Goal: Transaction & Acquisition: Purchase product/service

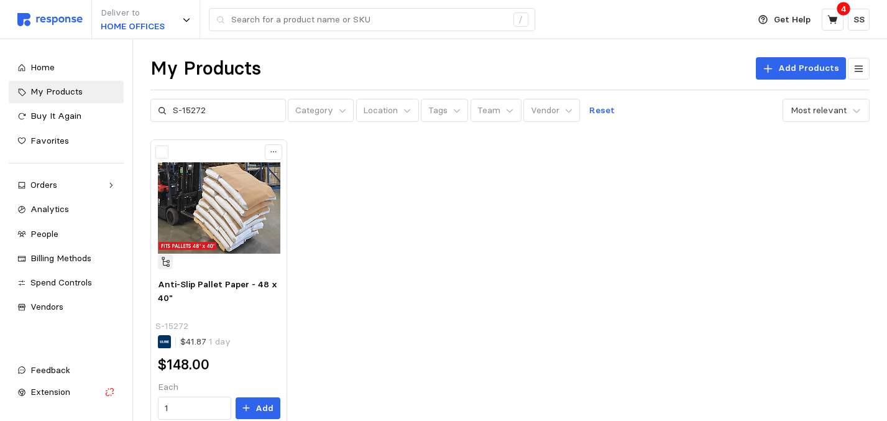
scroll to position [50, 0]
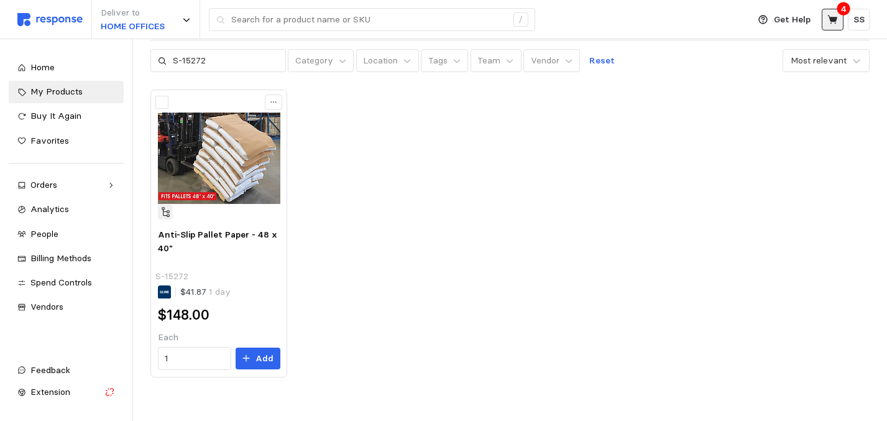
click at [829, 28] on button at bounding box center [833, 20] width 22 height 22
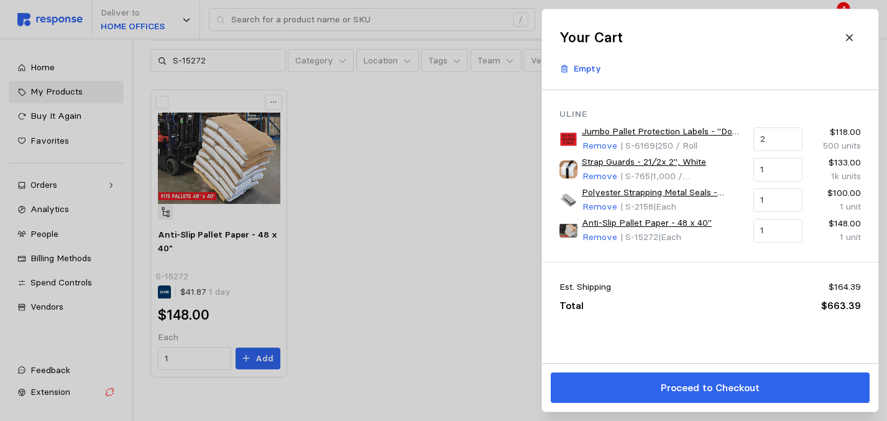
drag, startPoint x: 188, startPoint y: 277, endPoint x: 159, endPoint y: 272, distance: 28.9
click at [159, 272] on div at bounding box center [443, 210] width 887 height 421
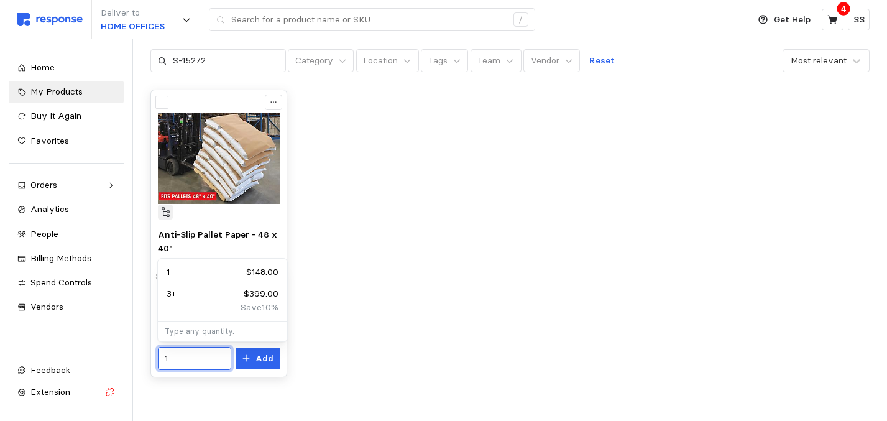
click at [171, 363] on input "1" at bounding box center [194, 359] width 59 height 22
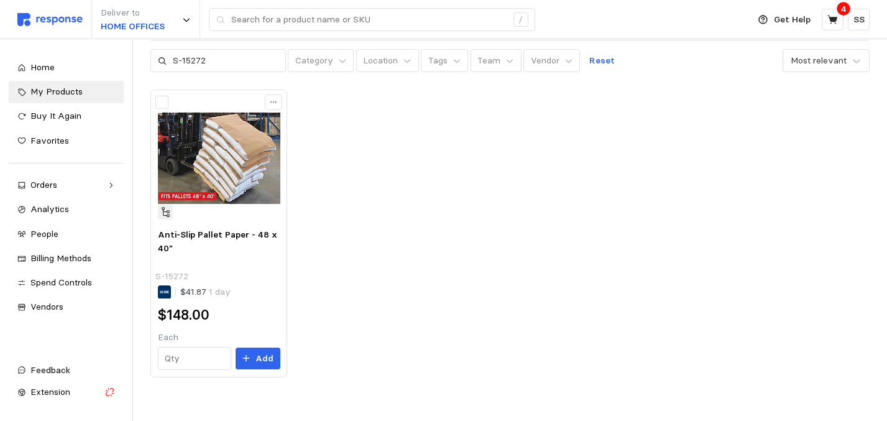
click at [360, 246] on div "Anti-Slip Pallet Paper - 48 x 40" S-15272 $41.87 1 day $148.00 Each Add" at bounding box center [509, 233] width 719 height 287
click at [175, 355] on input "text" at bounding box center [194, 359] width 59 height 22
type input "1"
click at [273, 360] on p "Add" at bounding box center [265, 359] width 18 height 14
click at [830, 24] on icon at bounding box center [833, 19] width 11 height 11
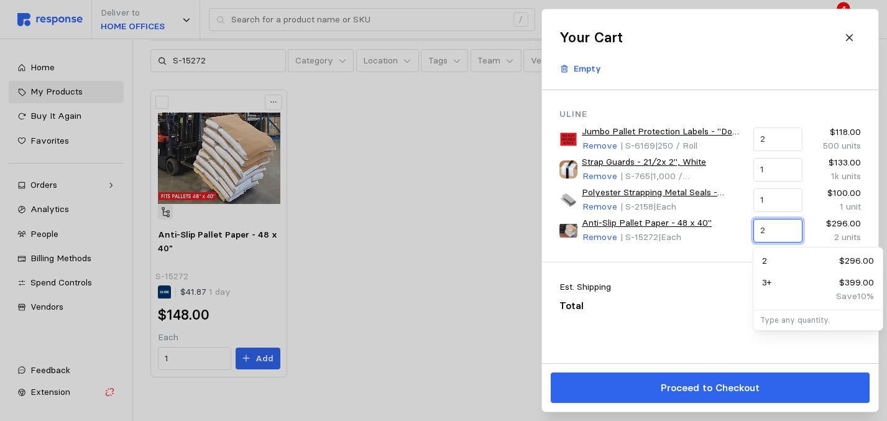
click at [766, 232] on input "2" at bounding box center [777, 230] width 35 height 22
type input "3"
type input "1"
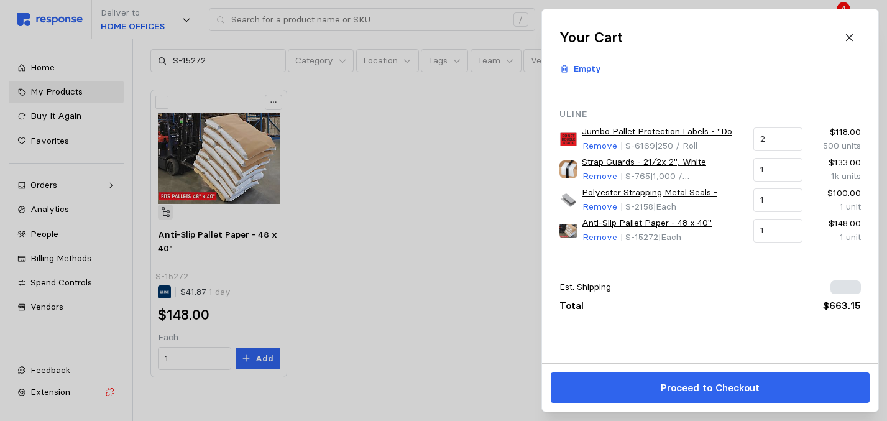
click at [696, 268] on div "Est. Shipping $164.15 Total $663.15" at bounding box center [710, 296] width 336 height 68
click at [453, 114] on div at bounding box center [443, 210] width 887 height 421
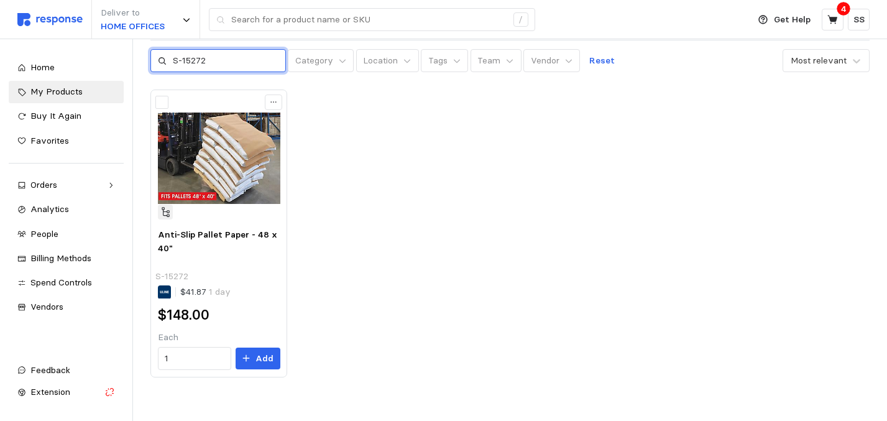
drag, startPoint x: 208, startPoint y: 61, endPoint x: 185, endPoint y: 58, distance: 23.1
click at [184, 58] on input "S-15272" at bounding box center [226, 61] width 106 height 22
type input "S-14335"
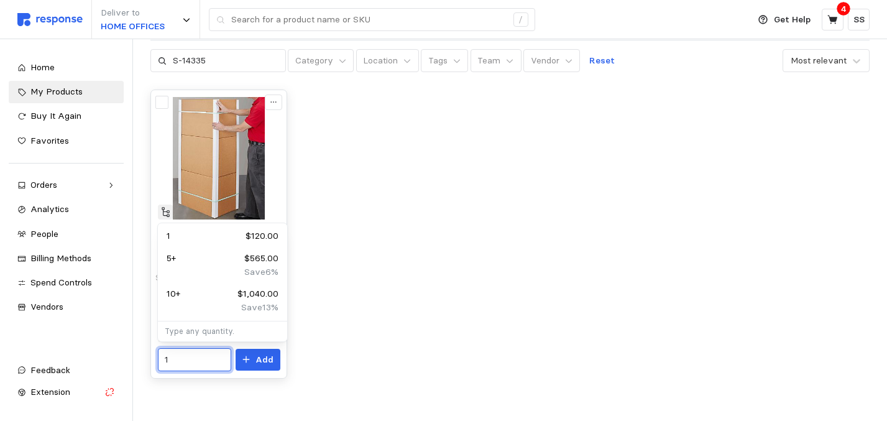
click at [176, 363] on input "1" at bounding box center [194, 360] width 59 height 22
type input "4"
type input "3"
click at [270, 360] on p "Add" at bounding box center [265, 360] width 18 height 14
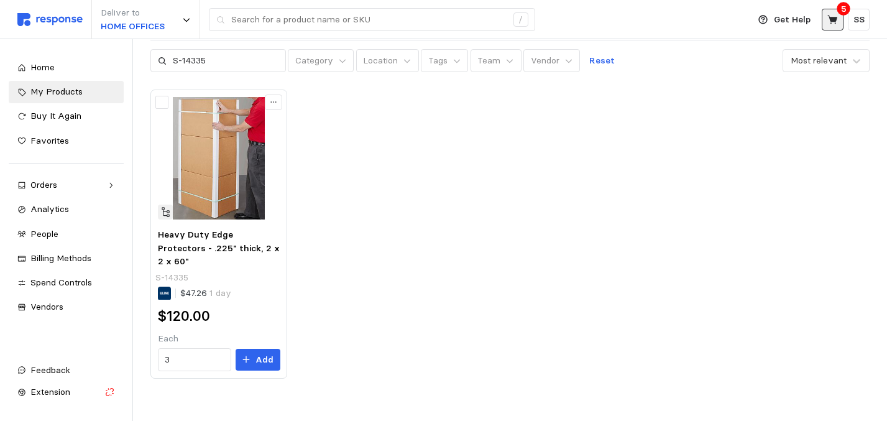
click at [834, 21] on icon at bounding box center [833, 19] width 10 height 9
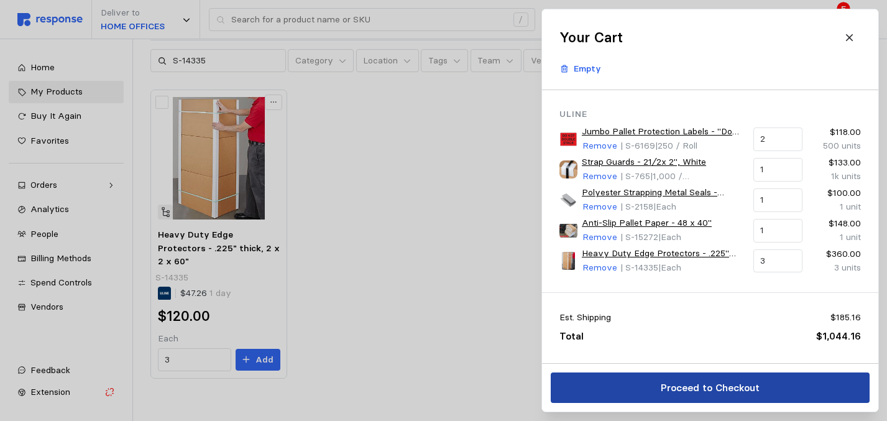
click at [601, 390] on button "Proceed to Checkout" at bounding box center [710, 387] width 319 height 30
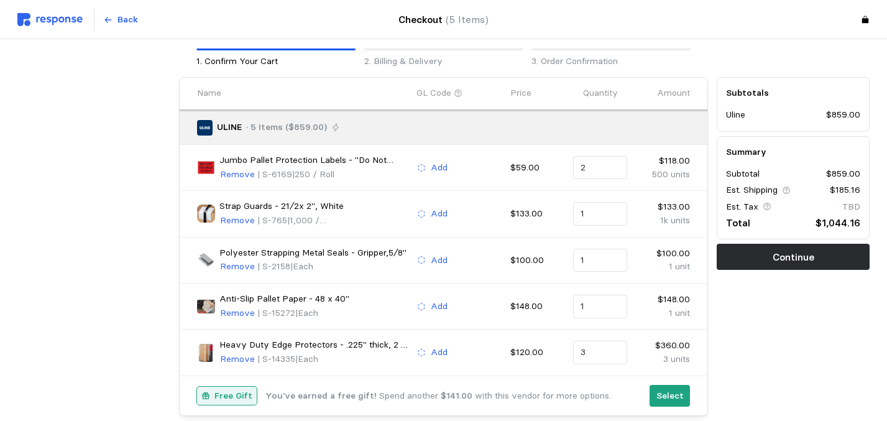
click at [764, 312] on div "Subtotals Uline $859.00 Summary Subtotal $859.00 Est. Shipping $185.16 Est. Tax…" at bounding box center [794, 247] width 162 height 348
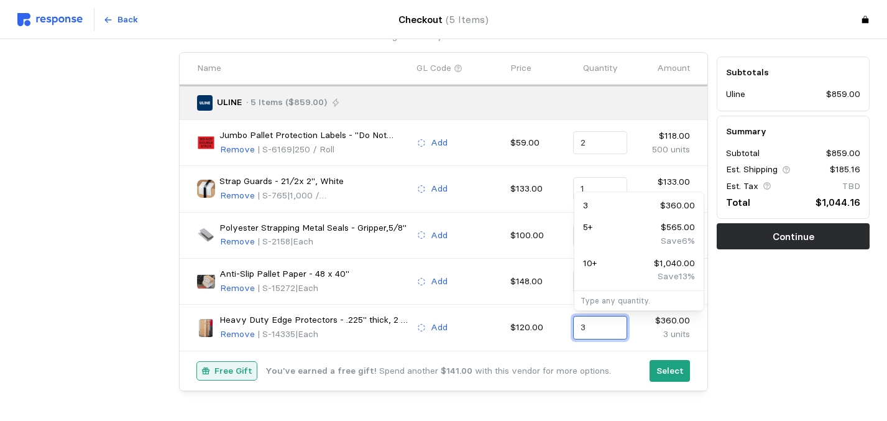
drag, startPoint x: 588, startPoint y: 328, endPoint x: 574, endPoint y: 328, distance: 14.3
click at [574, 328] on div "3" at bounding box center [600, 328] width 54 height 24
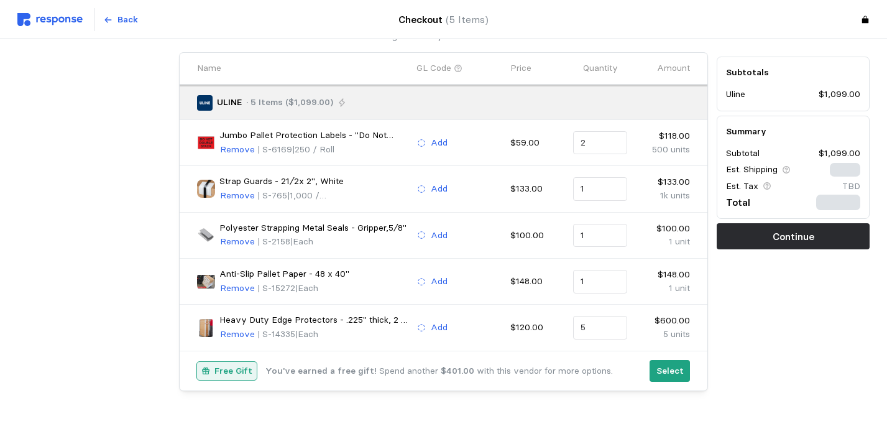
click at [576, 354] on div "Free Gift You've earned a free gift! Spend another $401.00 with this vendor for…" at bounding box center [444, 371] width 528 height 40
click at [763, 287] on div "Subtotals Uline $1,099.00 Summary Subtotal $1,099.00 Est. Shipping $185.16 Est.…" at bounding box center [794, 222] width 162 height 348
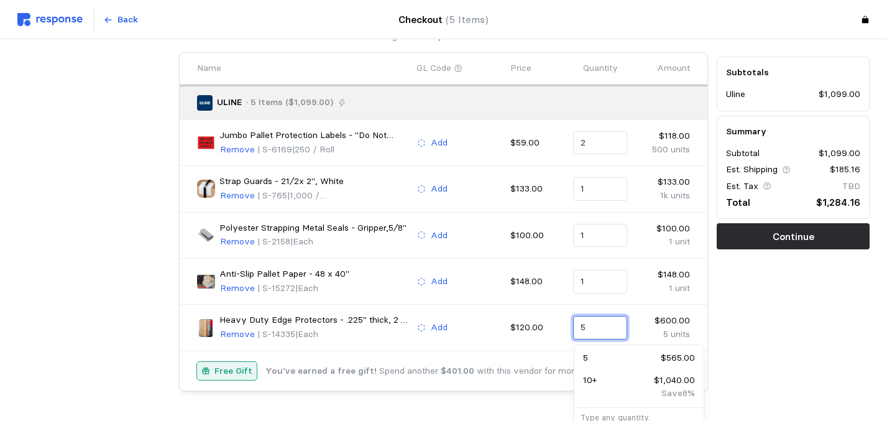
drag, startPoint x: 589, startPoint y: 330, endPoint x: 568, endPoint y: 327, distance: 21.3
click at [568, 327] on div "Heavy Duty Edge Protectors - .225" thick, 2 x 2 x 60" Remove | S-14335 | Each A…" at bounding box center [444, 327] width 502 height 37
type input "3"
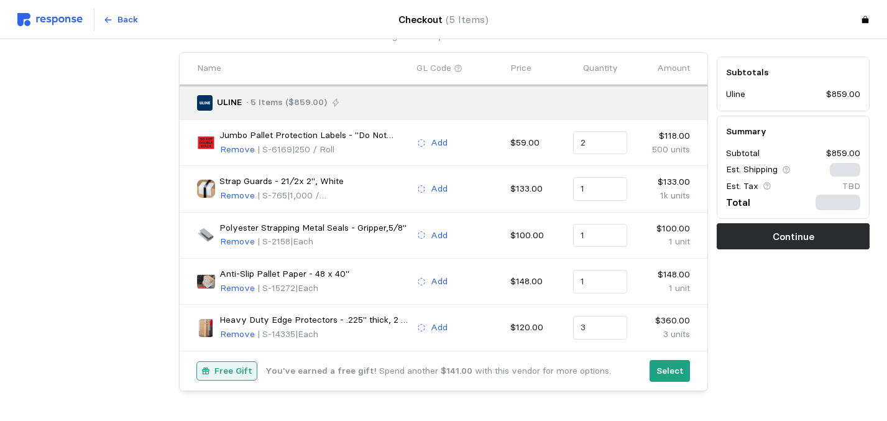
click at [791, 314] on div "Subtotals Uline $859.00 Summary Subtotal $859.00 Est. Shipping $185.16 Est. Tax…" at bounding box center [794, 222] width 162 height 348
click at [799, 232] on p "Continue" at bounding box center [794, 237] width 42 height 16
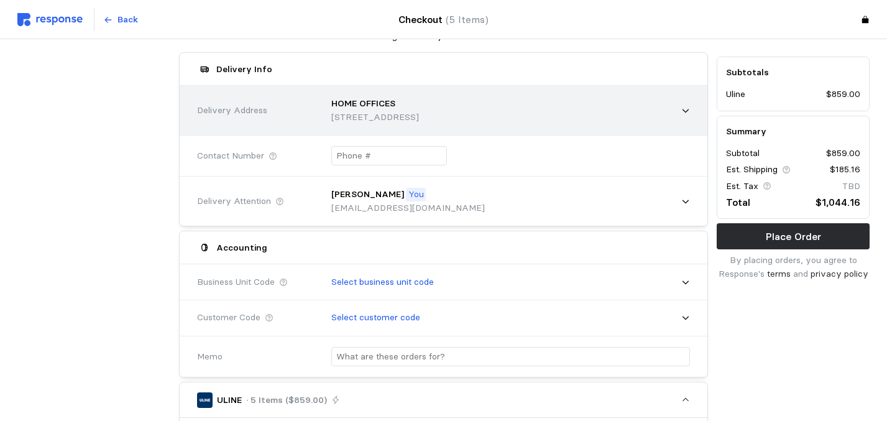
click at [687, 109] on icon at bounding box center [685, 110] width 9 height 9
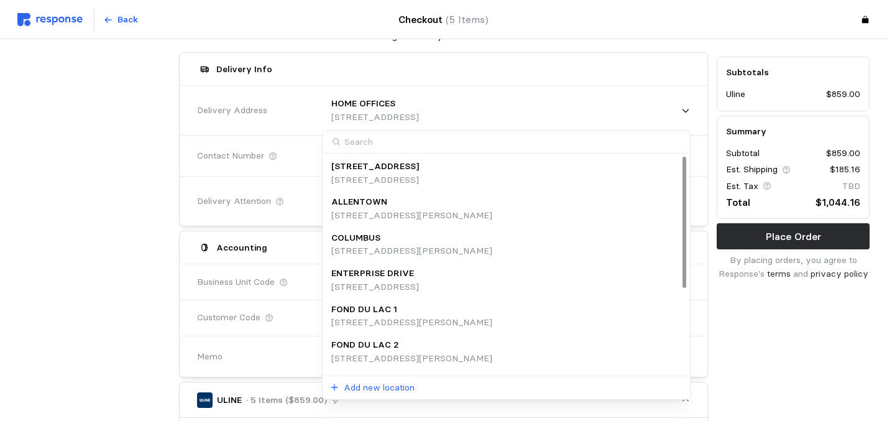
click at [577, 246] on div "COLUMBUS [STREET_ADDRESS][PERSON_NAME]" at bounding box center [505, 244] width 349 height 27
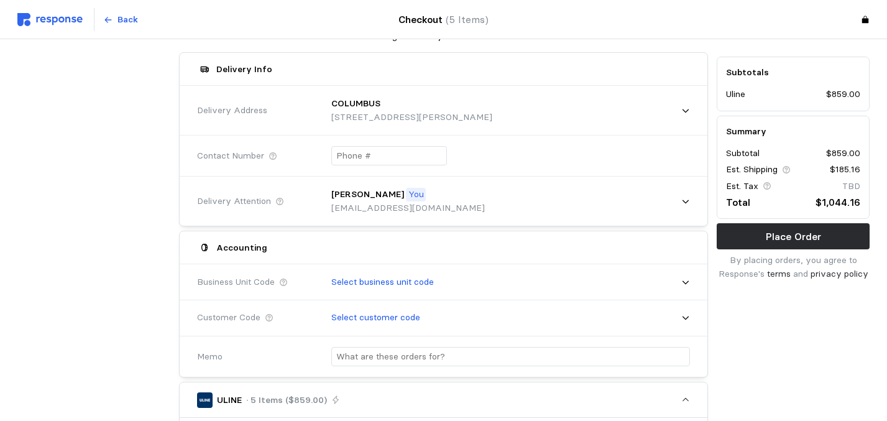
click at [460, 160] on div at bounding box center [507, 155] width 368 height 37
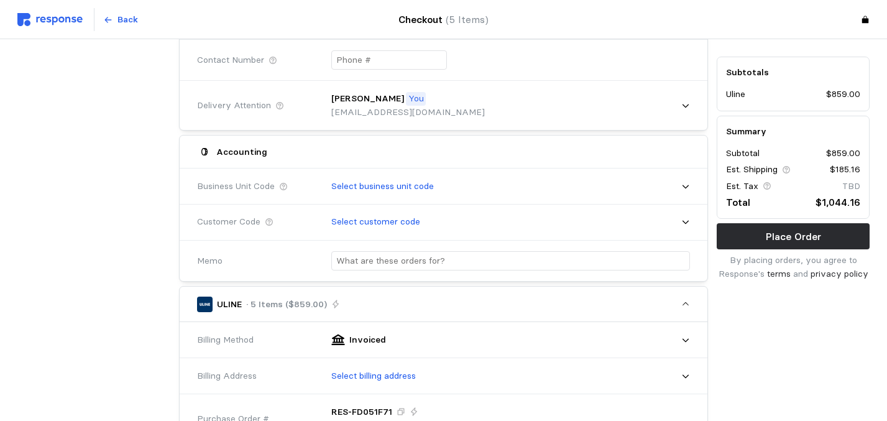
scroll to position [174, 0]
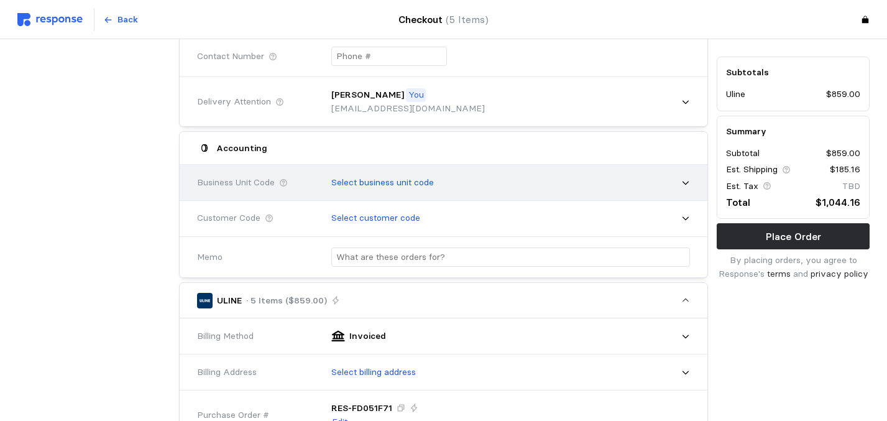
click at [480, 182] on div "Select business unit code" at bounding box center [507, 182] width 368 height 31
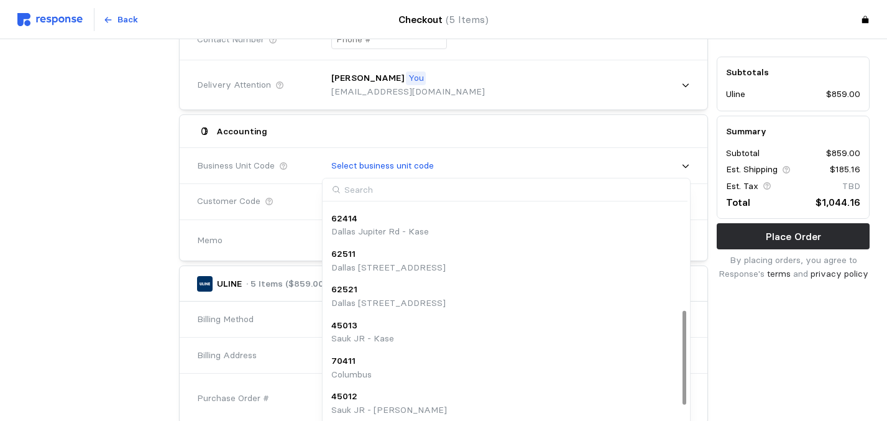
scroll to position [246, 0]
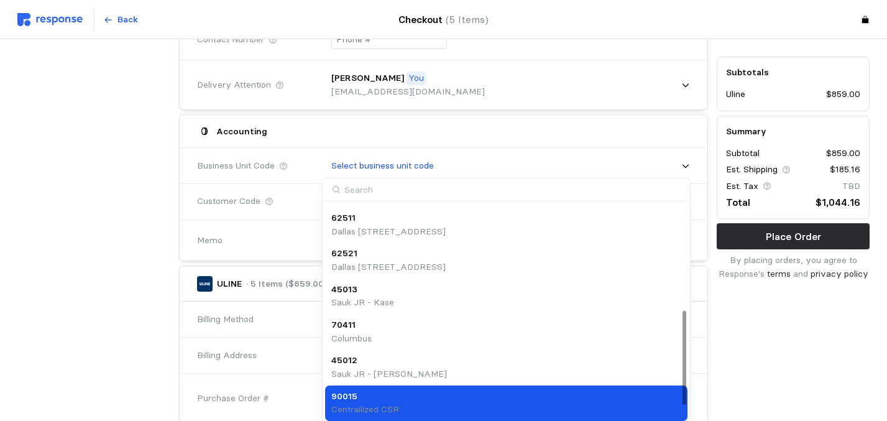
click at [427, 333] on div "70411 [GEOGRAPHIC_DATA]" at bounding box center [505, 331] width 349 height 27
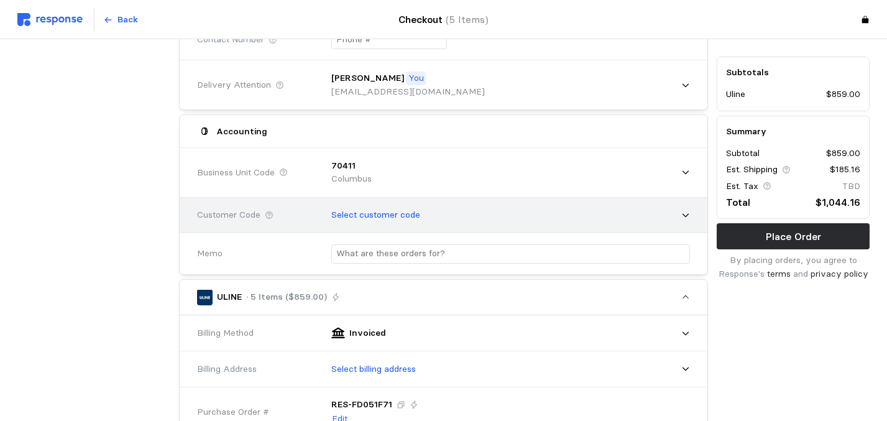
click at [642, 206] on div "Select customer code" at bounding box center [507, 215] width 368 height 31
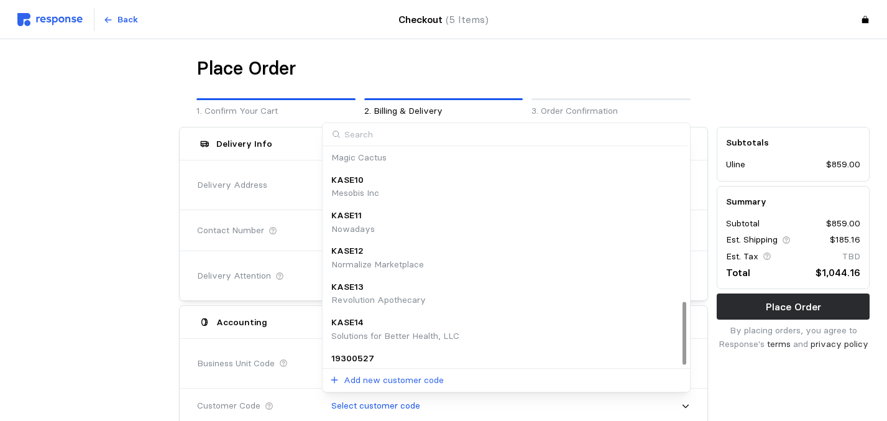
scroll to position [532, 0]
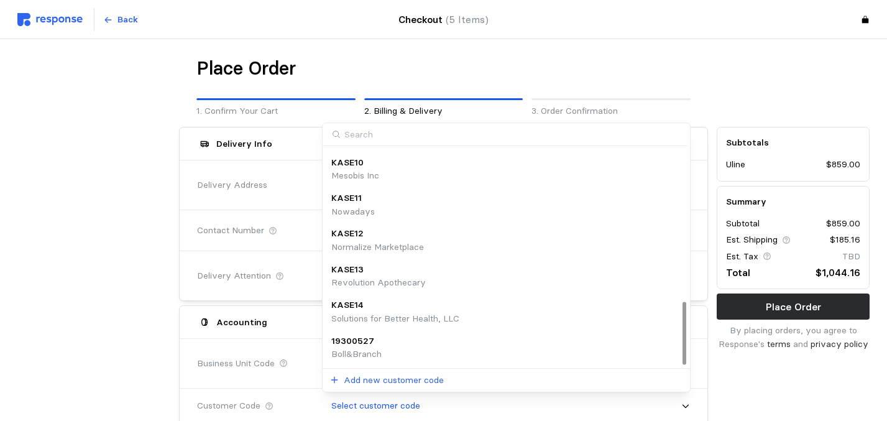
click at [683, 364] on div at bounding box center [685, 333] width 4 height 62
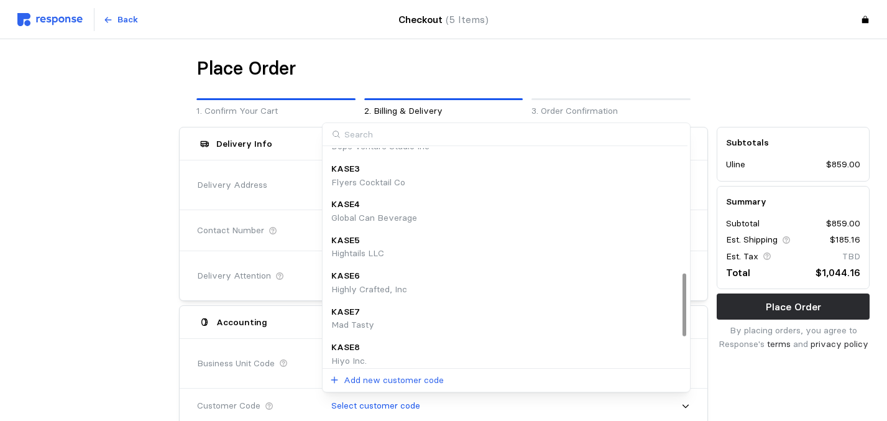
scroll to position [0, 0]
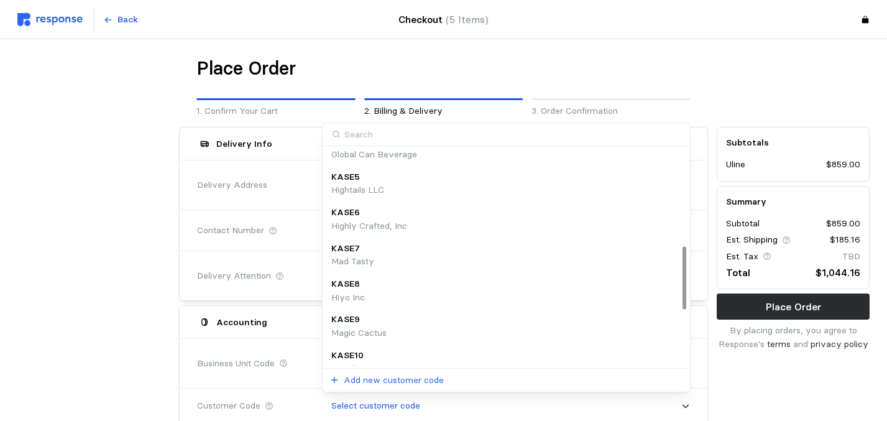
click at [684, 277] on div at bounding box center [685, 278] width 4 height 62
click at [572, 295] on div "KASE8 Hiyo Inc." at bounding box center [505, 293] width 349 height 27
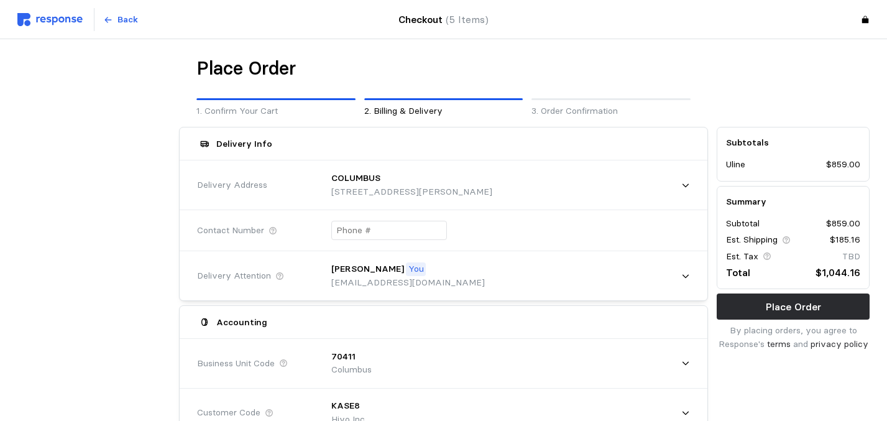
click at [556, 328] on div "Accounting" at bounding box center [444, 322] width 502 height 24
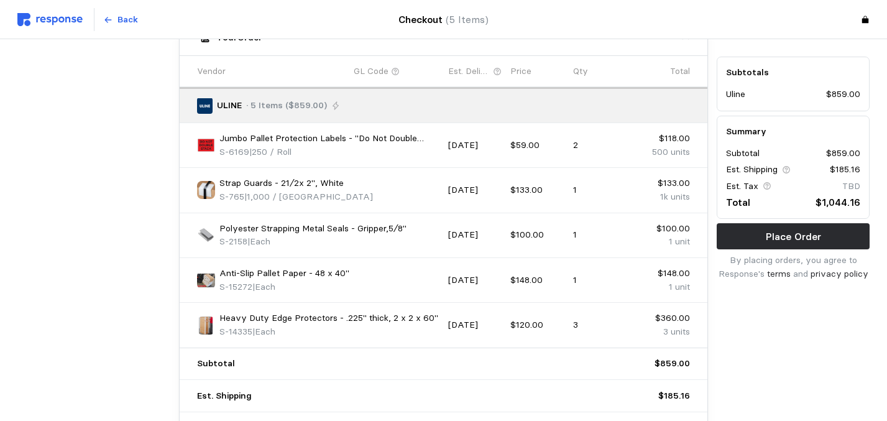
scroll to position [638, 0]
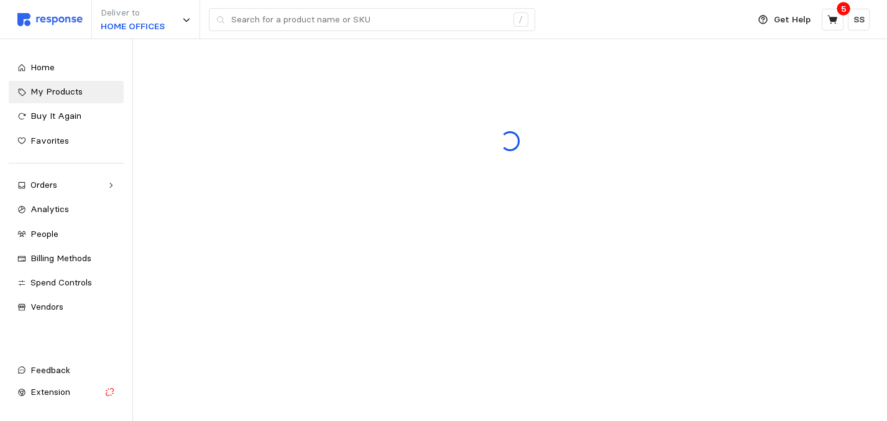
scroll to position [50, 0]
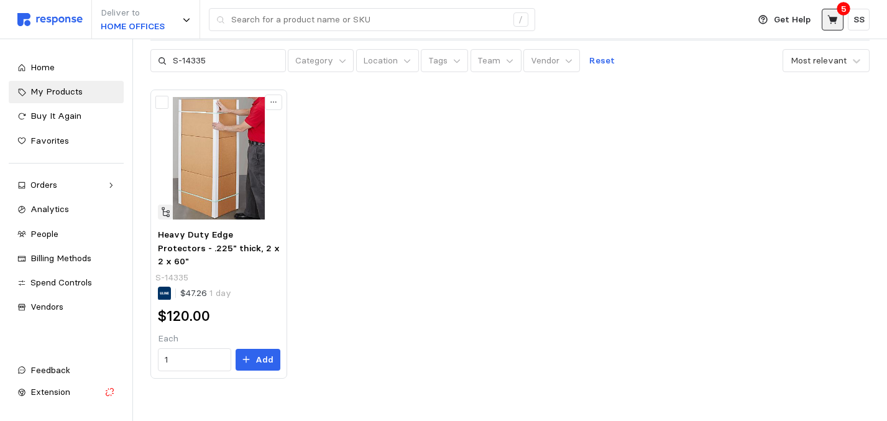
click at [830, 25] on button at bounding box center [833, 20] width 22 height 22
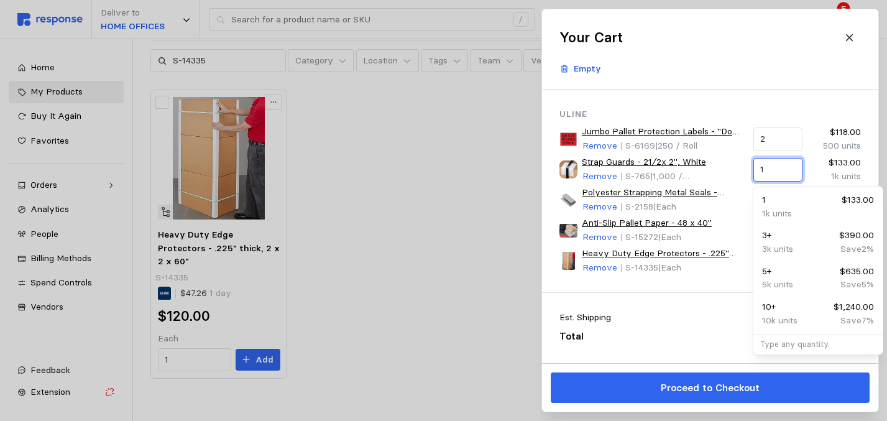
click at [765, 172] on input "1" at bounding box center [777, 170] width 35 height 22
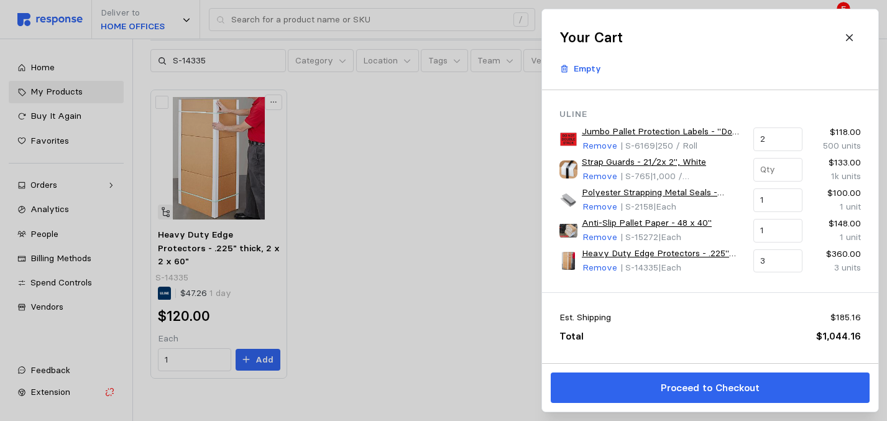
click at [793, 111] on p "Uline" at bounding box center [711, 115] width 302 height 14
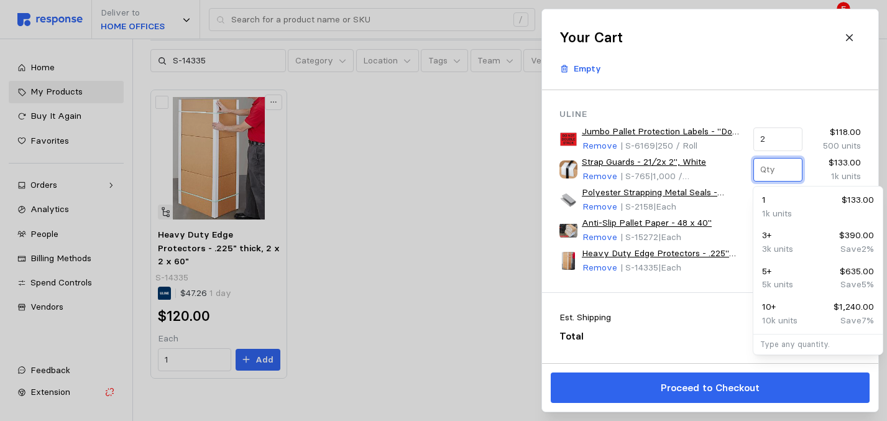
click at [768, 175] on input "text" at bounding box center [777, 170] width 35 height 22
type input "0"
click at [800, 86] on header "Your Cart Empty" at bounding box center [710, 49] width 336 height 81
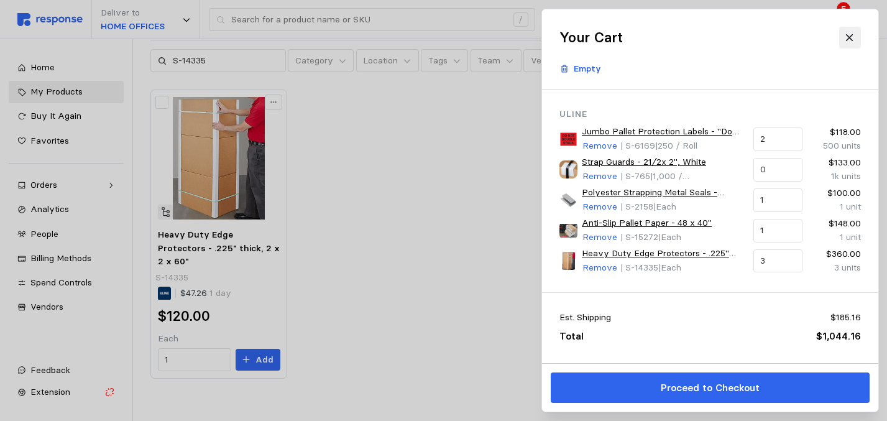
click at [847, 39] on icon at bounding box center [849, 37] width 7 height 7
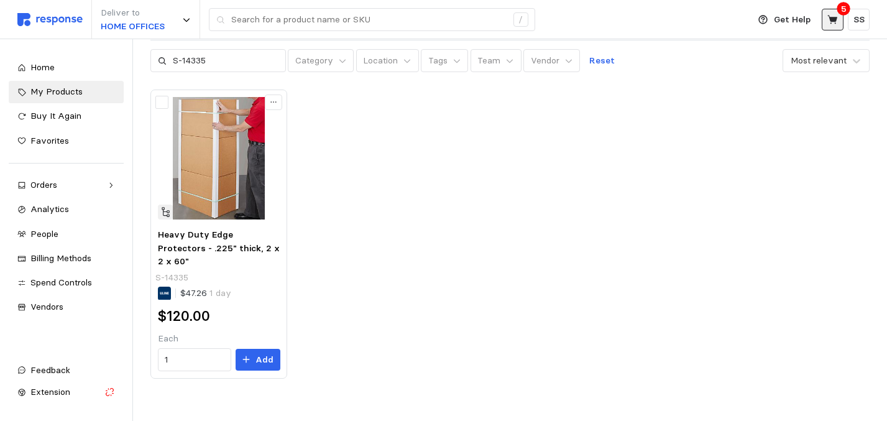
click at [835, 16] on icon at bounding box center [833, 19] width 11 height 11
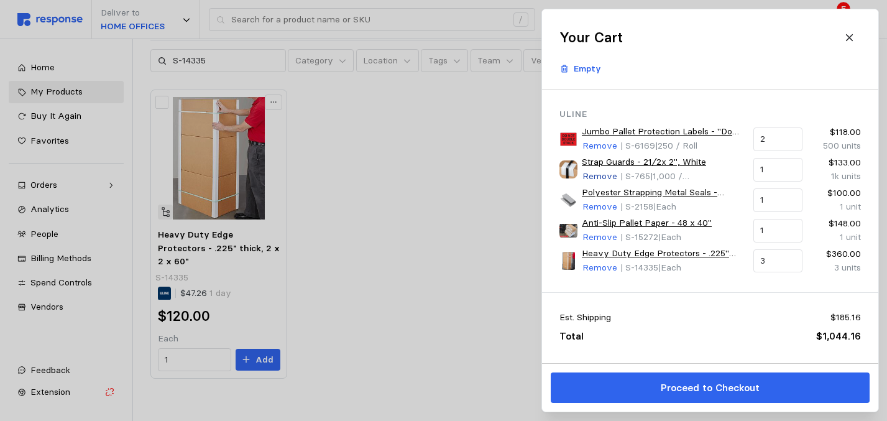
click at [599, 177] on p "Remove" at bounding box center [600, 177] width 35 height 14
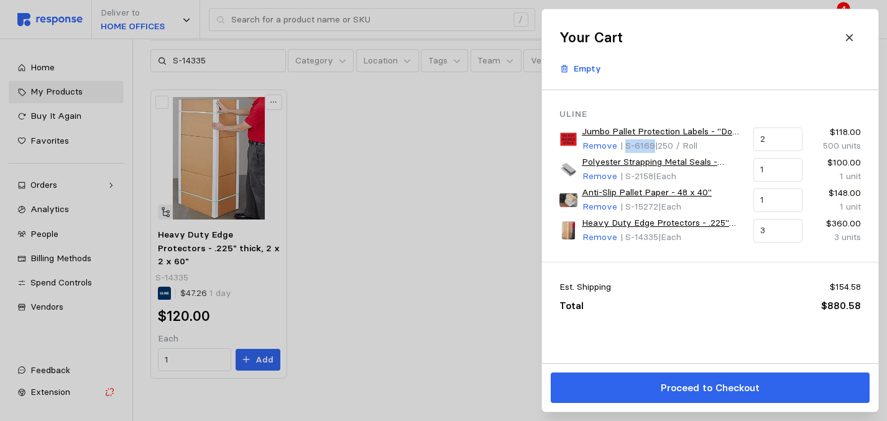
drag, startPoint x: 652, startPoint y: 148, endPoint x: 622, endPoint y: 147, distance: 30.5
click at [622, 147] on p "| S-6169 | 250 / Roll" at bounding box center [658, 146] width 77 height 14
copy span "S-6169"
drag, startPoint x: 653, startPoint y: 178, endPoint x: 622, endPoint y: 177, distance: 31.1
click at [622, 177] on p "| S-2158 | Each" at bounding box center [648, 177] width 56 height 14
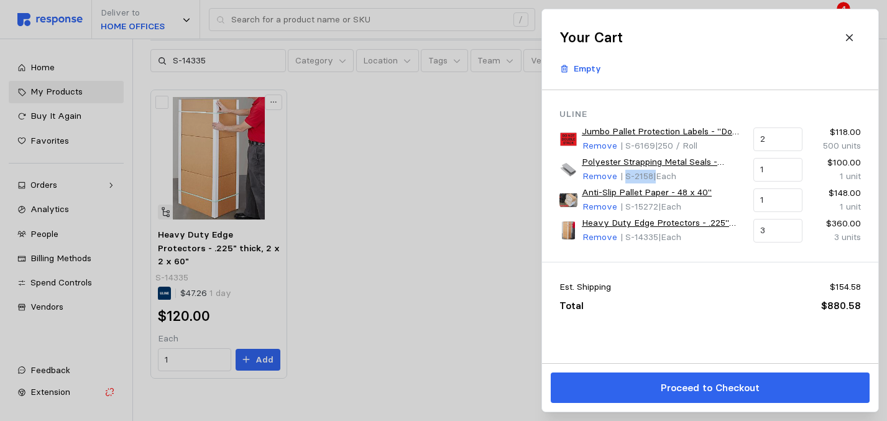
copy p "S-2158"
drag, startPoint x: 655, startPoint y: 206, endPoint x: 621, endPoint y: 205, distance: 33.6
click at [621, 206] on span "| S-15272" at bounding box center [639, 206] width 38 height 11
copy span "S-15272"
drag, startPoint x: 655, startPoint y: 241, endPoint x: 624, endPoint y: 240, distance: 31.7
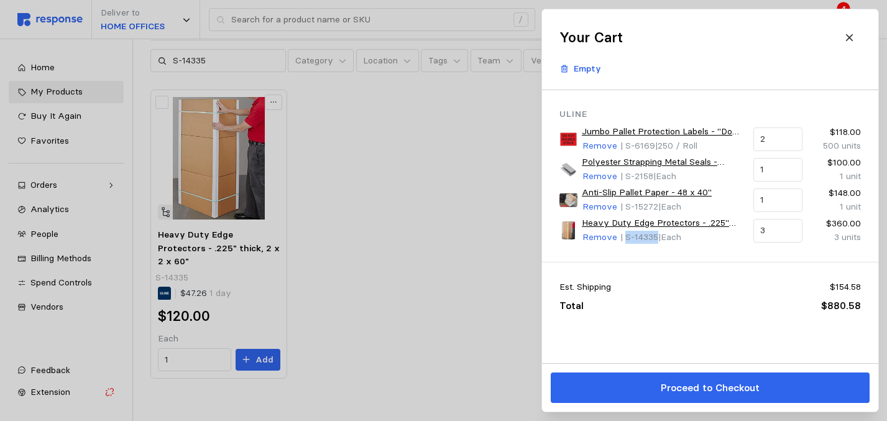
click at [624, 241] on span "| S-14335" at bounding box center [639, 236] width 38 height 11
copy span "S-14335"
drag, startPoint x: 653, startPoint y: 176, endPoint x: 620, endPoint y: 177, distance: 33.0
click at [620, 178] on p "| S-2158 | Each" at bounding box center [648, 177] width 56 height 14
click at [632, 177] on span "| S-2158" at bounding box center [636, 175] width 33 height 11
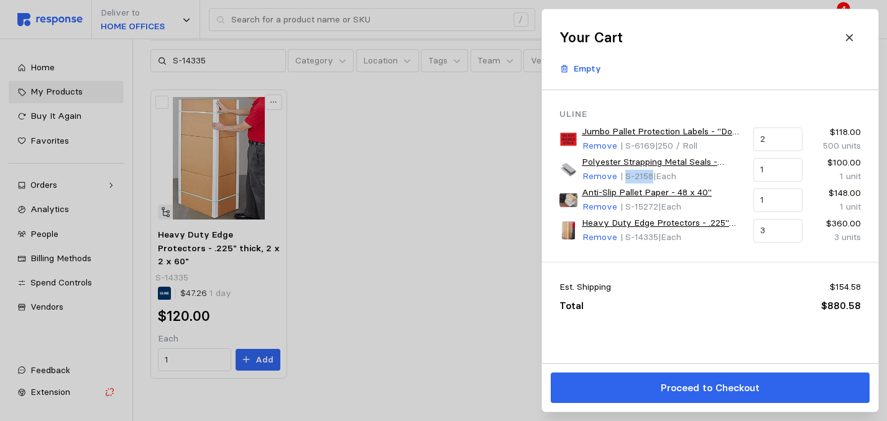
drag, startPoint x: 623, startPoint y: 177, endPoint x: 650, endPoint y: 177, distance: 26.7
click at [650, 177] on span "| S-2158" at bounding box center [636, 175] width 33 height 11
copy span "S-2158"
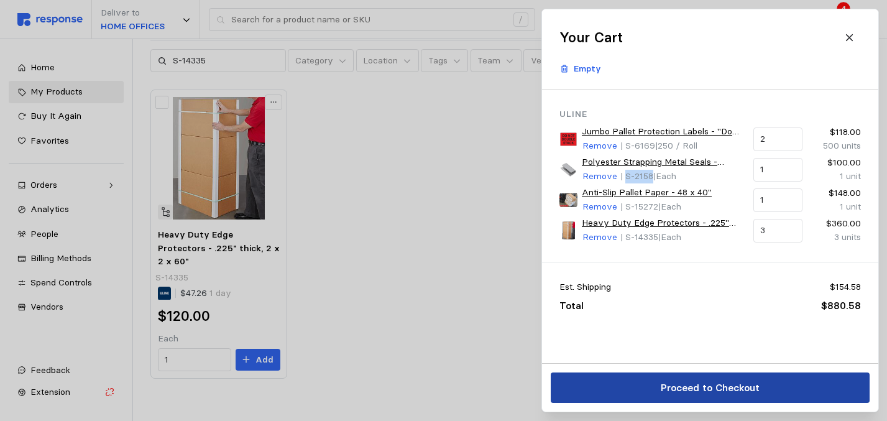
click at [630, 377] on button "Proceed to Checkout" at bounding box center [710, 387] width 319 height 30
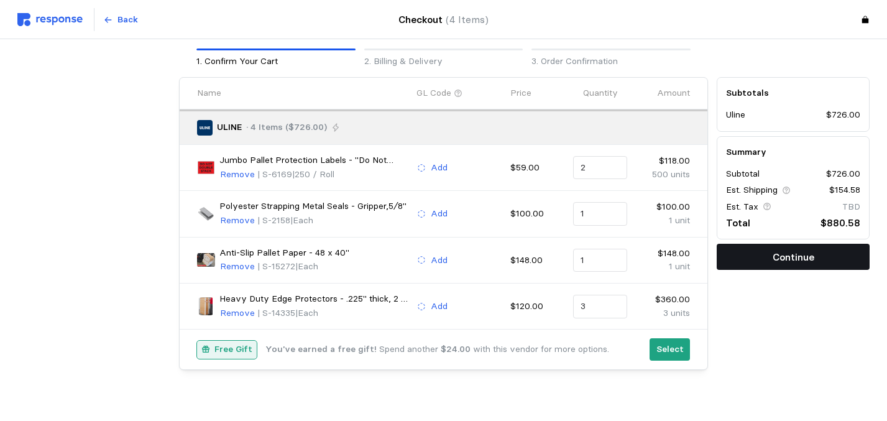
click at [742, 256] on button "Continue" at bounding box center [793, 257] width 153 height 26
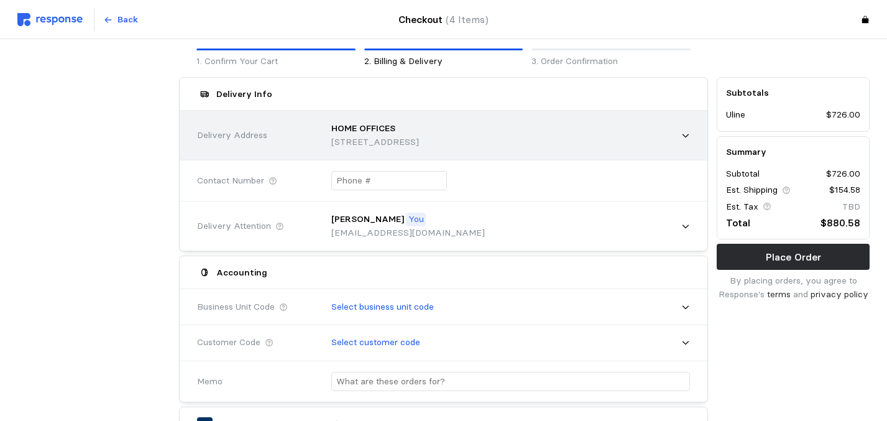
click at [576, 137] on div "HOME OFFICES [STREET_ADDRESS]" at bounding box center [507, 135] width 368 height 44
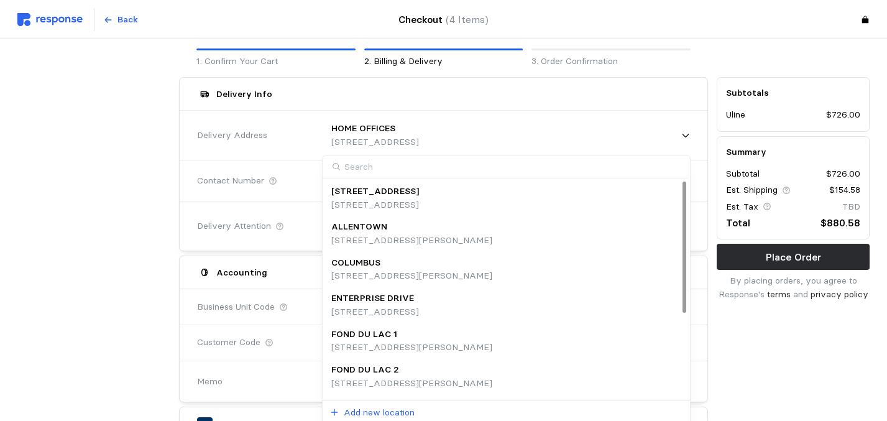
click at [552, 279] on div "COLUMBUS [STREET_ADDRESS][PERSON_NAME]" at bounding box center [505, 269] width 349 height 27
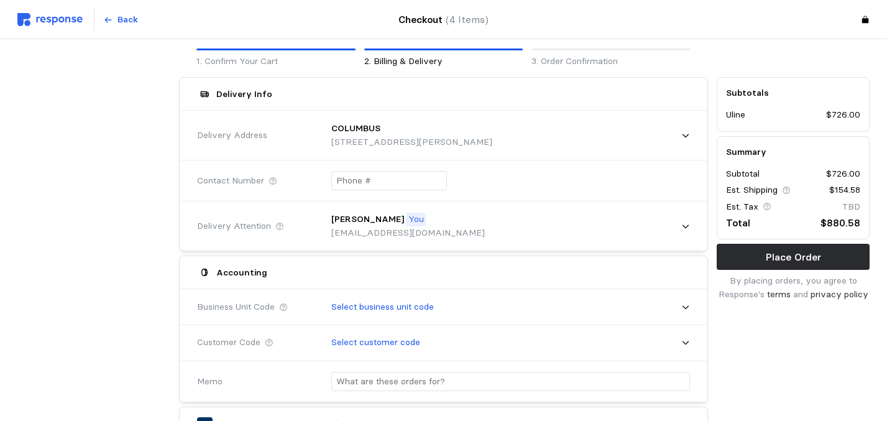
click at [469, 272] on div "Accounting" at bounding box center [444, 273] width 502 height 24
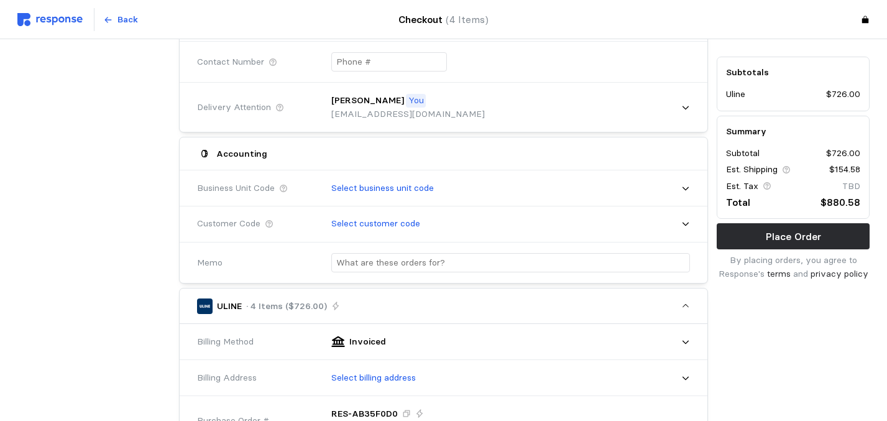
scroll to position [168, 0]
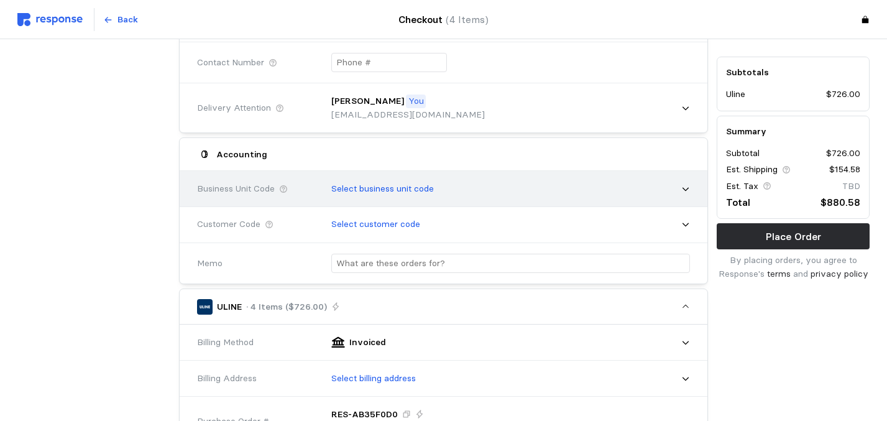
click at [479, 196] on div "Select business unit code" at bounding box center [507, 188] width 368 height 31
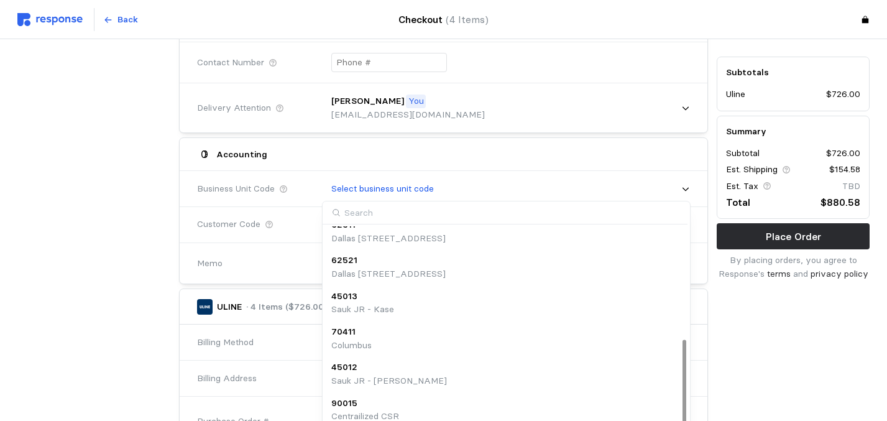
scroll to position [282, 0]
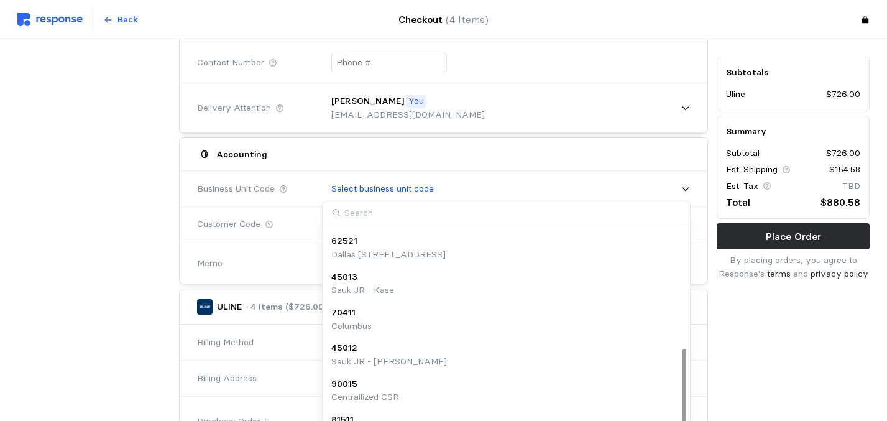
click at [685, 400] on div at bounding box center [685, 396] width 4 height 94
click at [686, 392] on div at bounding box center [685, 396] width 4 height 94
click at [638, 328] on div "70411 [GEOGRAPHIC_DATA]" at bounding box center [505, 319] width 349 height 27
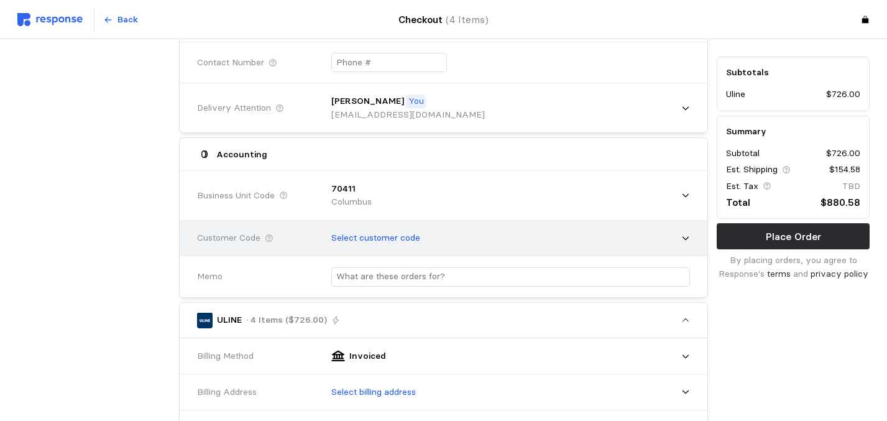
click at [685, 235] on icon at bounding box center [685, 238] width 9 height 9
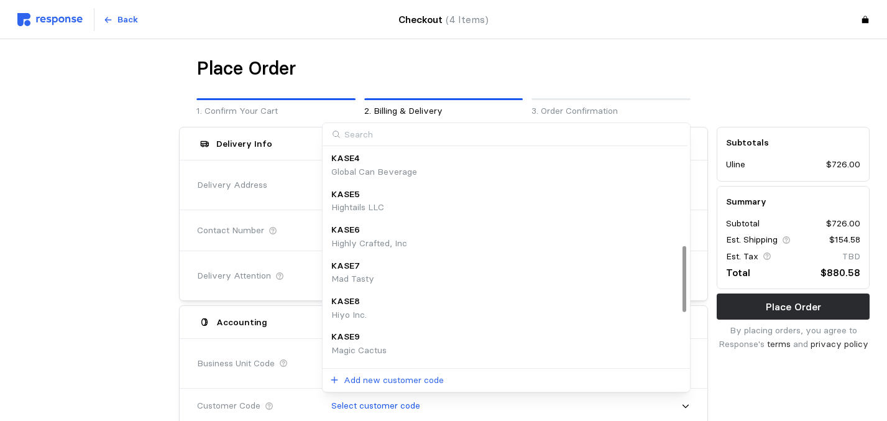
scroll to position [322, 0]
click at [686, 312] on div at bounding box center [685, 278] width 4 height 65
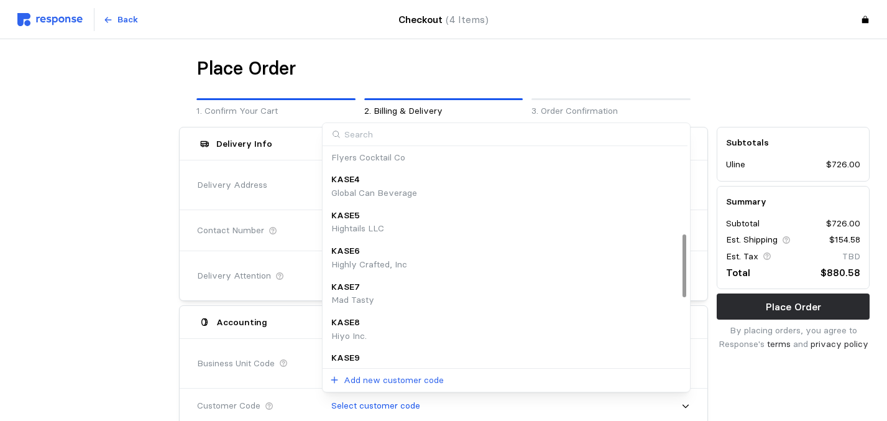
scroll to position [292, 0]
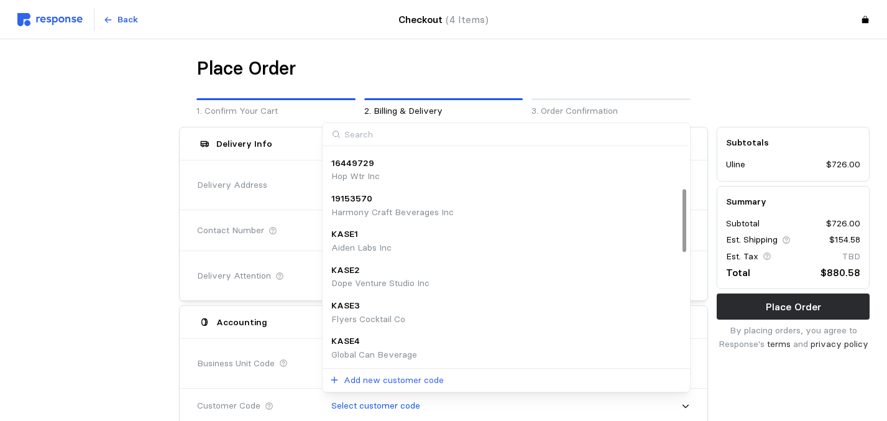
click at [686, 231] on div at bounding box center [685, 220] width 4 height 62
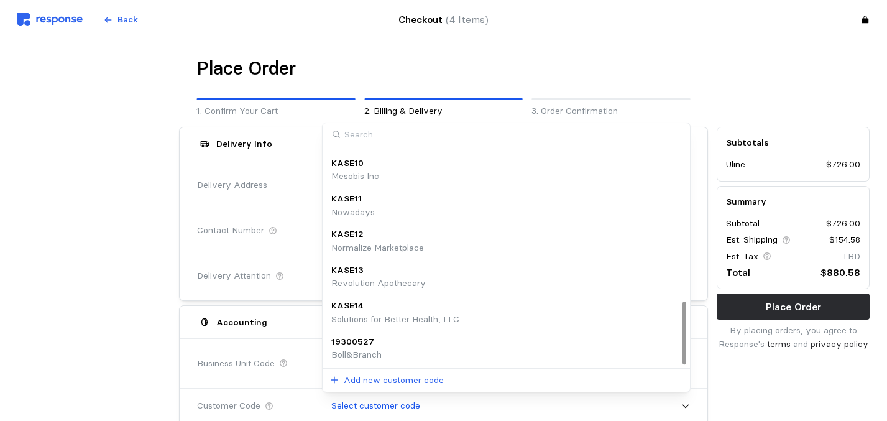
scroll to position [532, 0]
click at [686, 340] on div at bounding box center [685, 333] width 4 height 62
click at [773, 75] on div at bounding box center [794, 87] width 162 height 70
